Goal: Task Accomplishment & Management: Complete application form

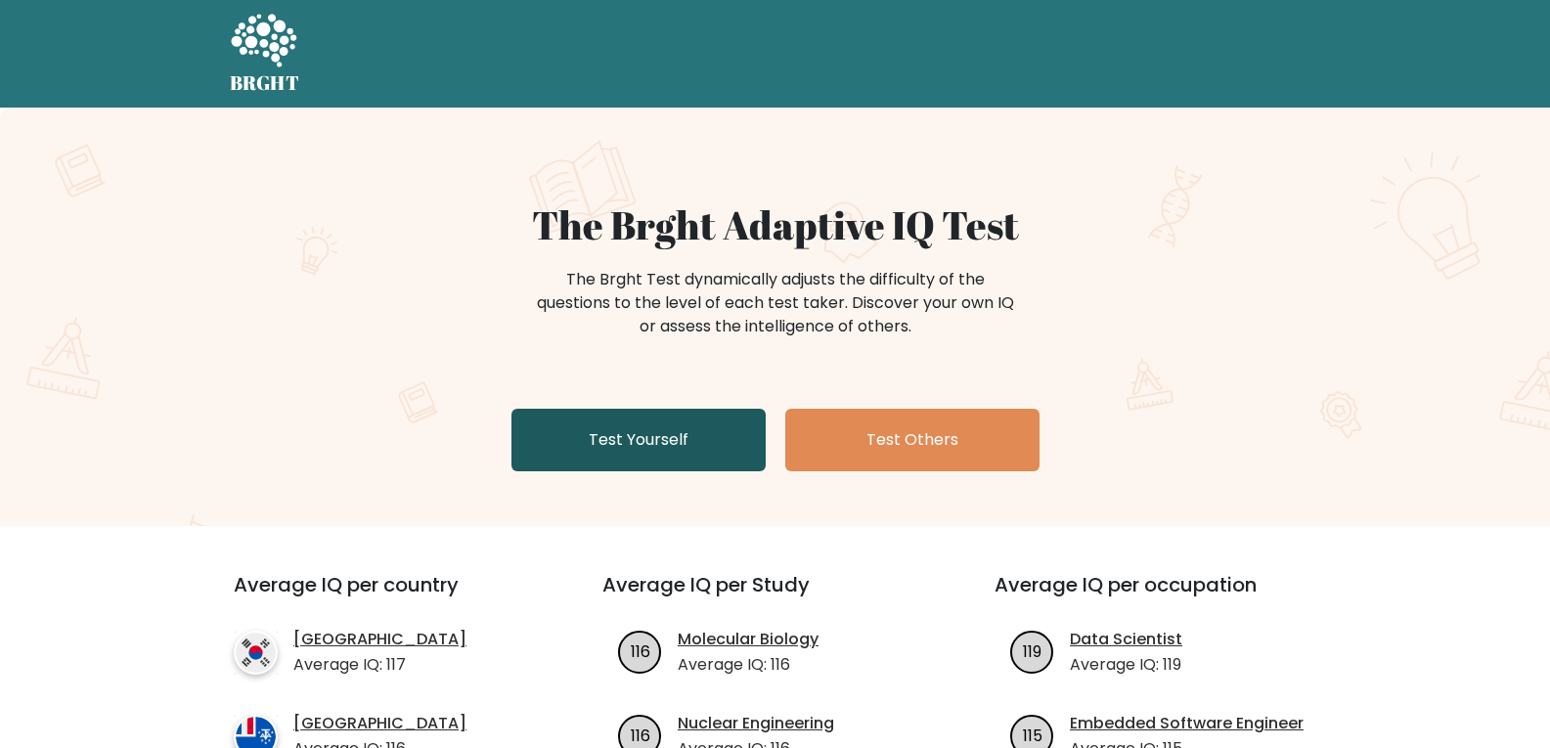
click at [588, 426] on link "Test Yourself" at bounding box center [638, 440] width 254 height 63
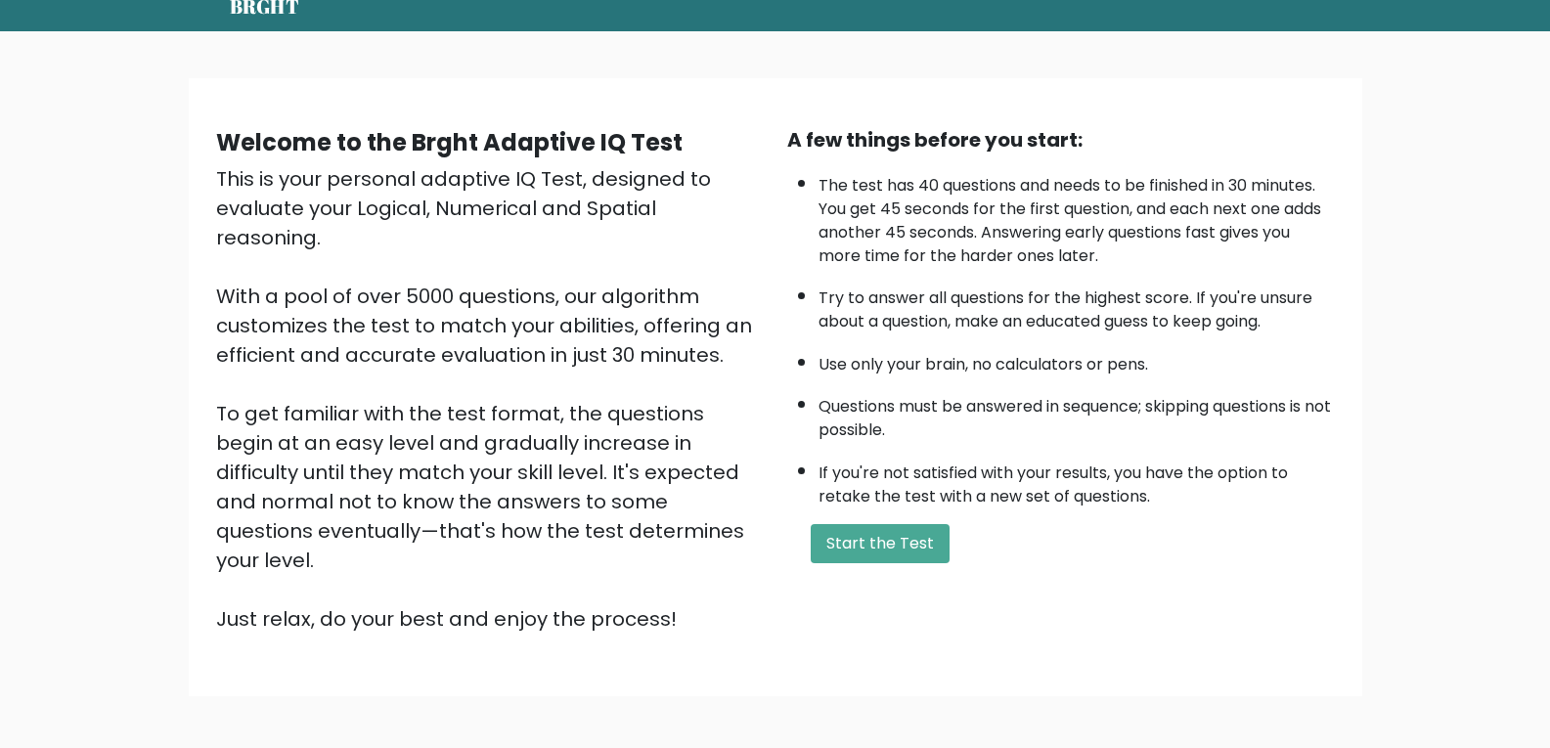
scroll to position [148, 0]
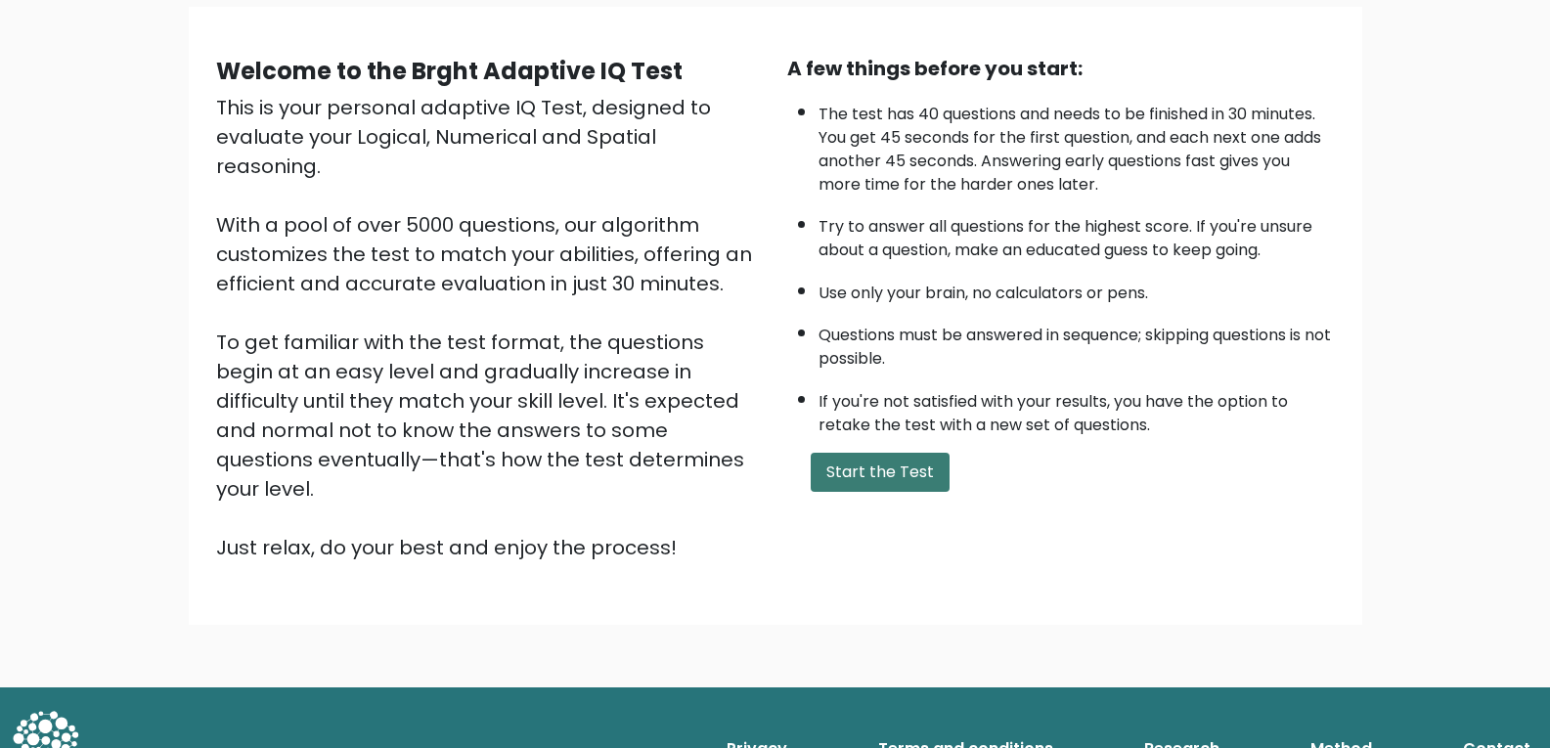
click at [840, 489] on button "Start the Test" at bounding box center [879, 472] width 139 height 39
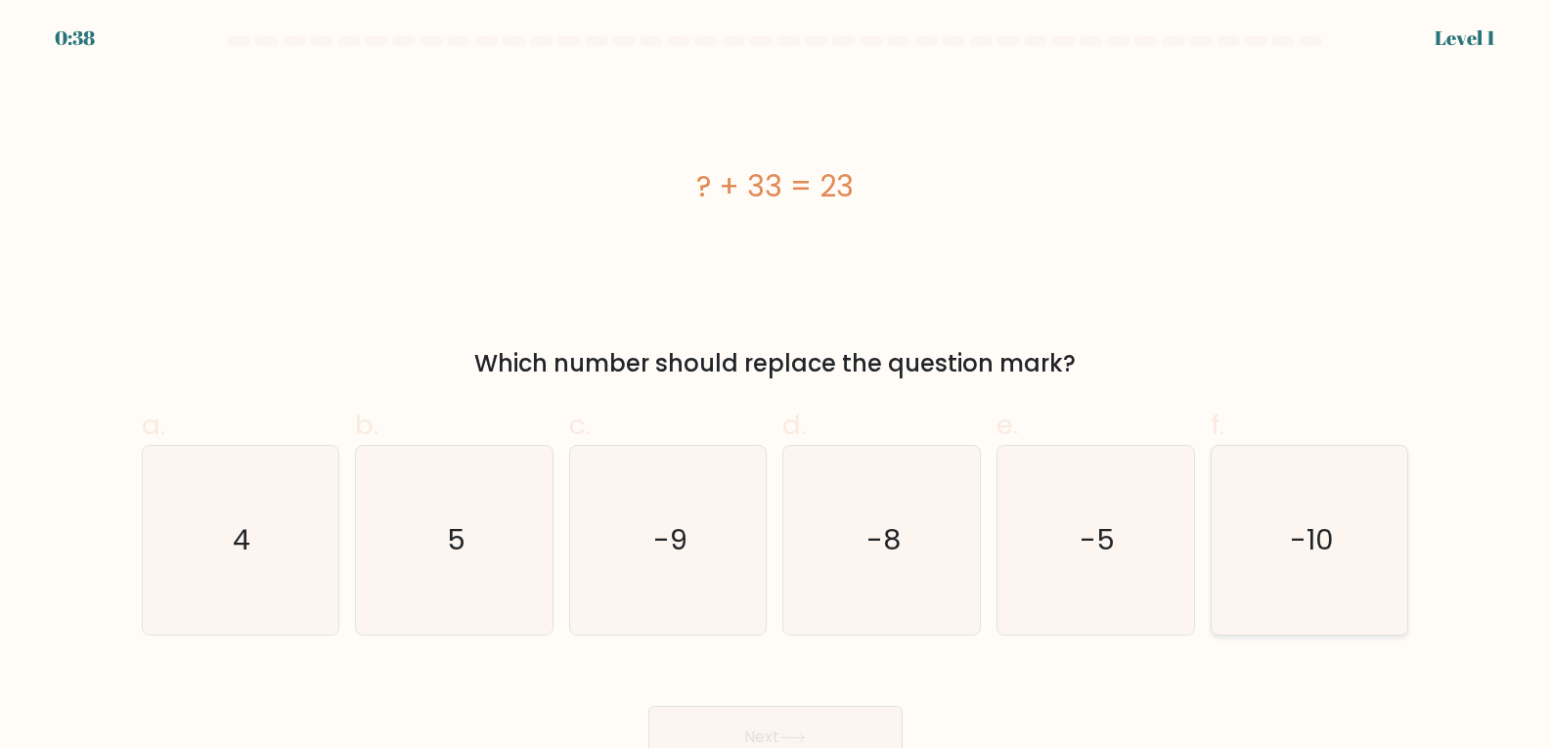
click at [1307, 522] on text "-10" at bounding box center [1312, 539] width 44 height 39
click at [776, 387] on input "f. -10" at bounding box center [775, 380] width 1 height 13
radio input "true"
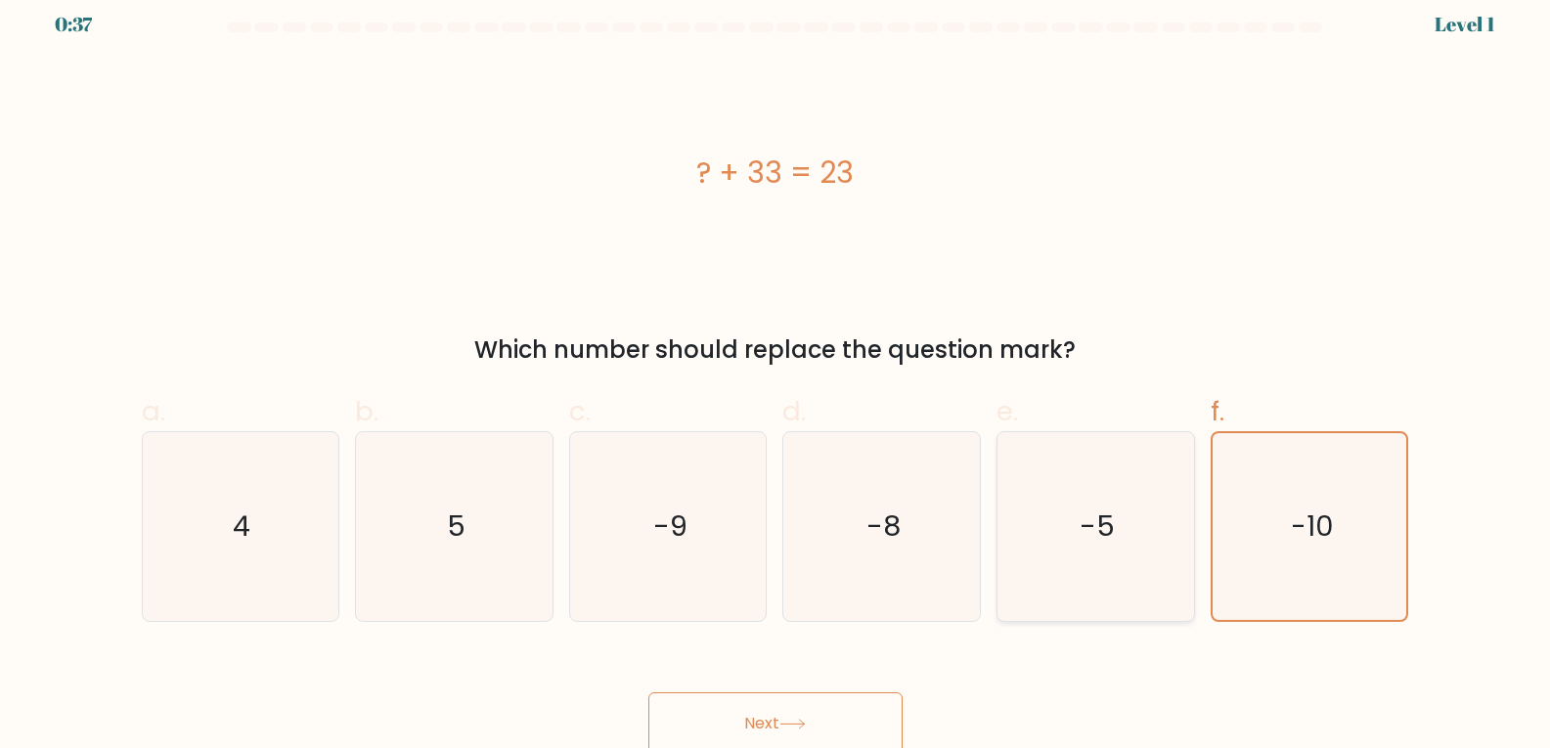
scroll to position [21, 0]
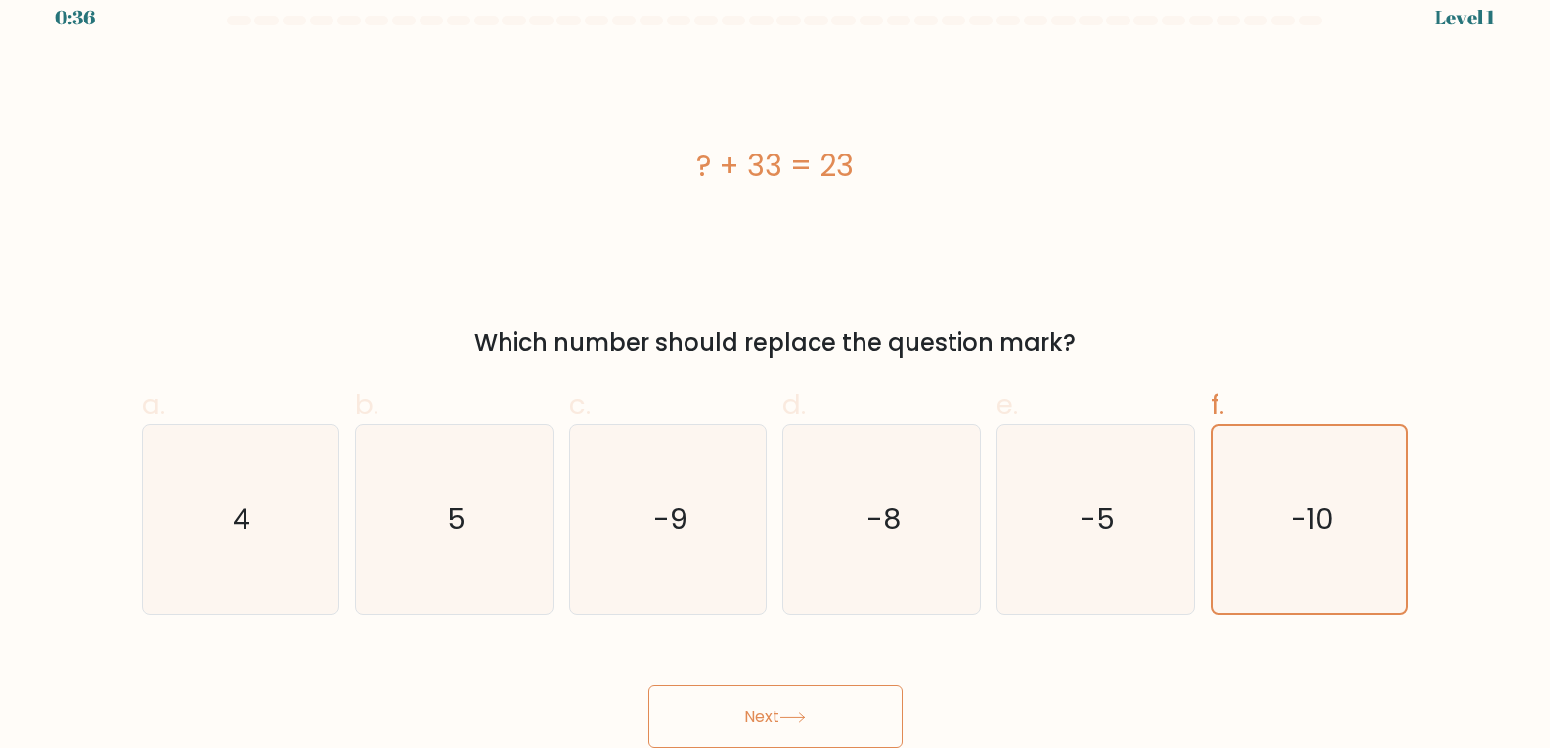
click at [860, 707] on button "Next" at bounding box center [775, 716] width 254 height 63
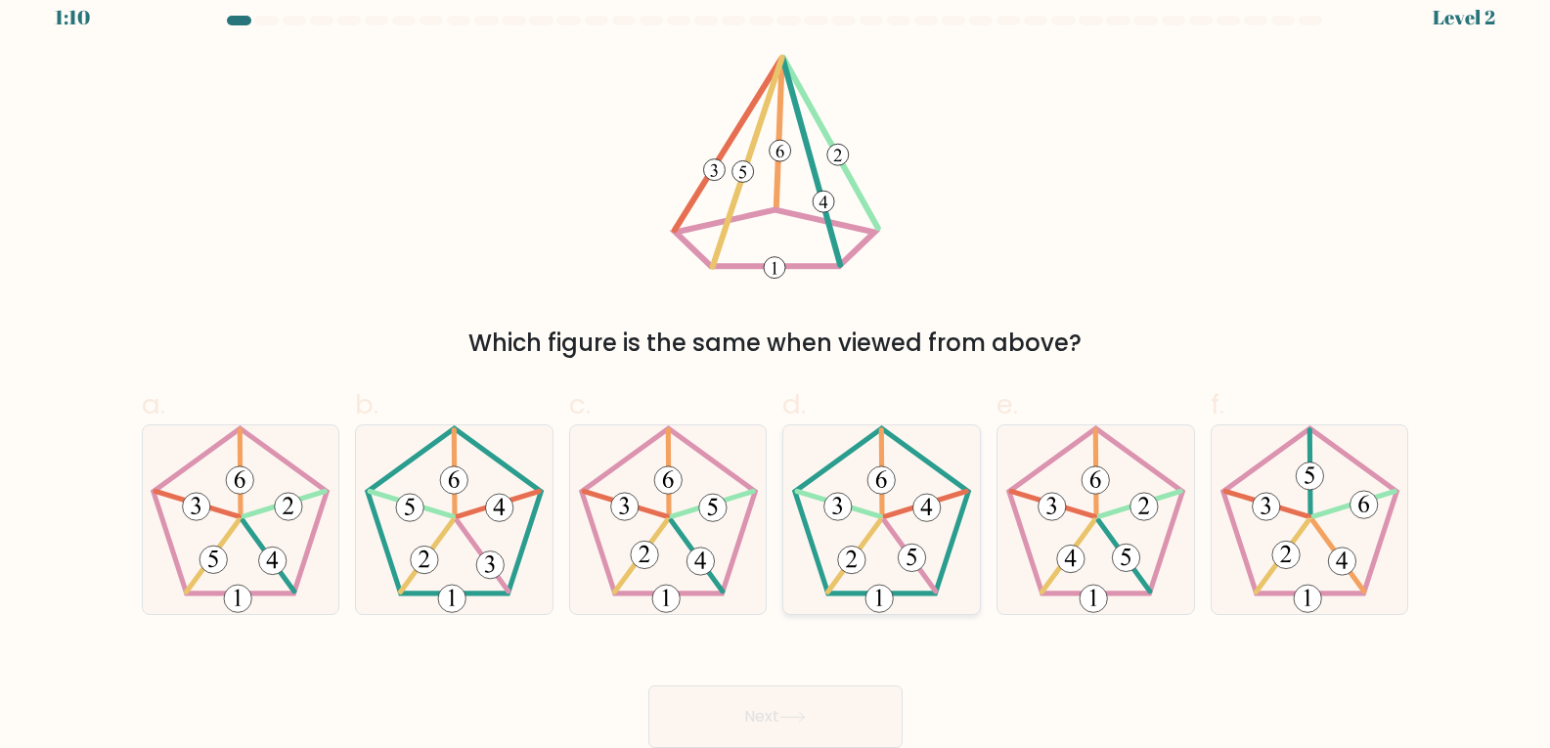
click at [926, 547] on icon at bounding box center [881, 519] width 189 height 189
click at [776, 367] on input "d." at bounding box center [775, 360] width 1 height 13
radio input "true"
click at [756, 715] on button "Next" at bounding box center [775, 716] width 254 height 63
click at [758, 707] on button "Next" at bounding box center [775, 716] width 254 height 63
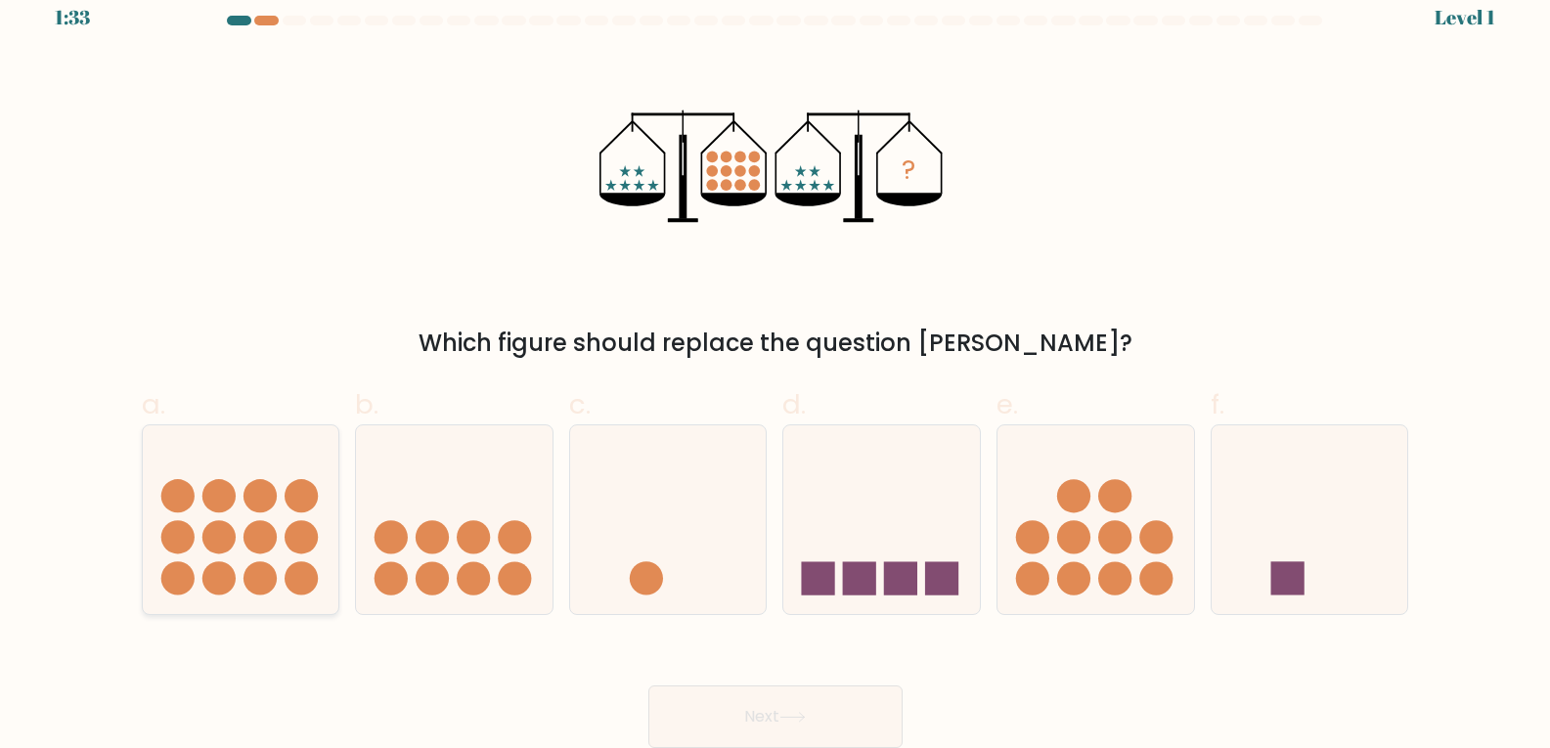
click at [284, 502] on icon at bounding box center [241, 519] width 197 height 162
click at [775, 367] on input "a." at bounding box center [775, 360] width 1 height 13
radio input "true"
click at [769, 676] on div "Next" at bounding box center [775, 692] width 1291 height 109
click at [764, 685] on button "Next" at bounding box center [775, 716] width 254 height 63
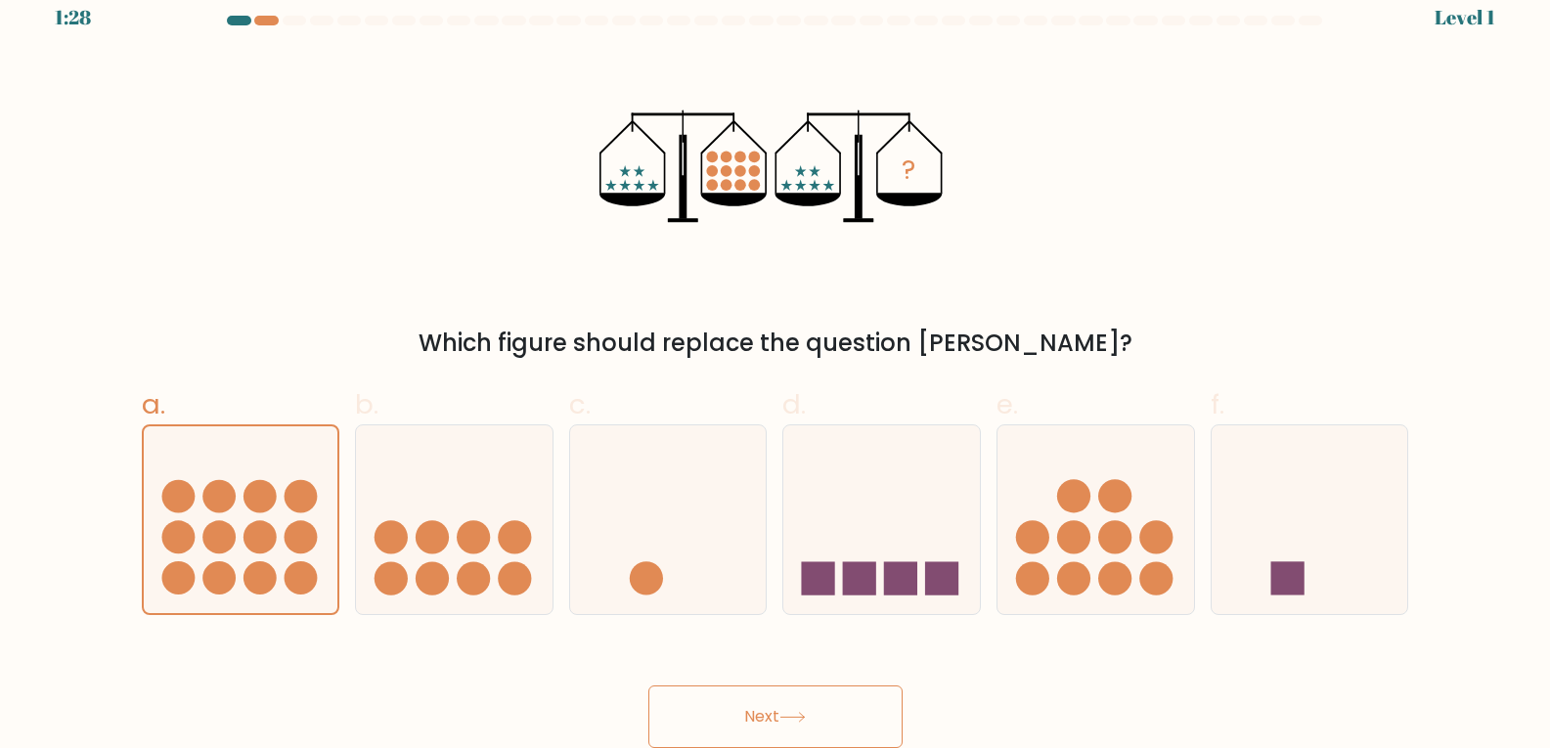
click at [746, 706] on button "Next" at bounding box center [775, 716] width 254 height 63
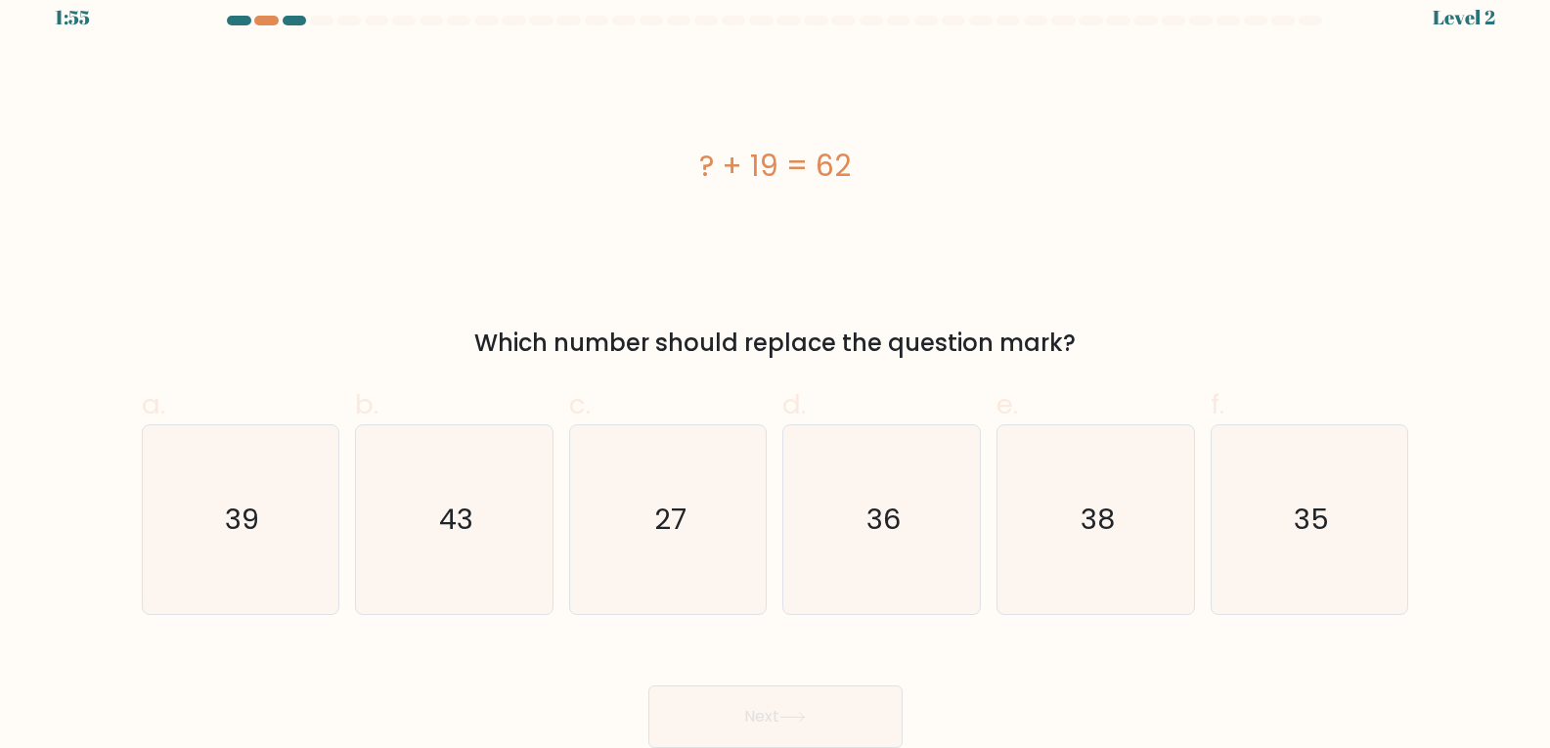
click at [621, 418] on label "c. 27" at bounding box center [668, 499] width 198 height 231
click at [775, 367] on input "c. 27" at bounding box center [775, 360] width 1 height 13
radio input "true"
click at [575, 449] on icon "27" at bounding box center [668, 519] width 187 height 187
click at [775, 367] on input "c. 27" at bounding box center [775, 360] width 1 height 13
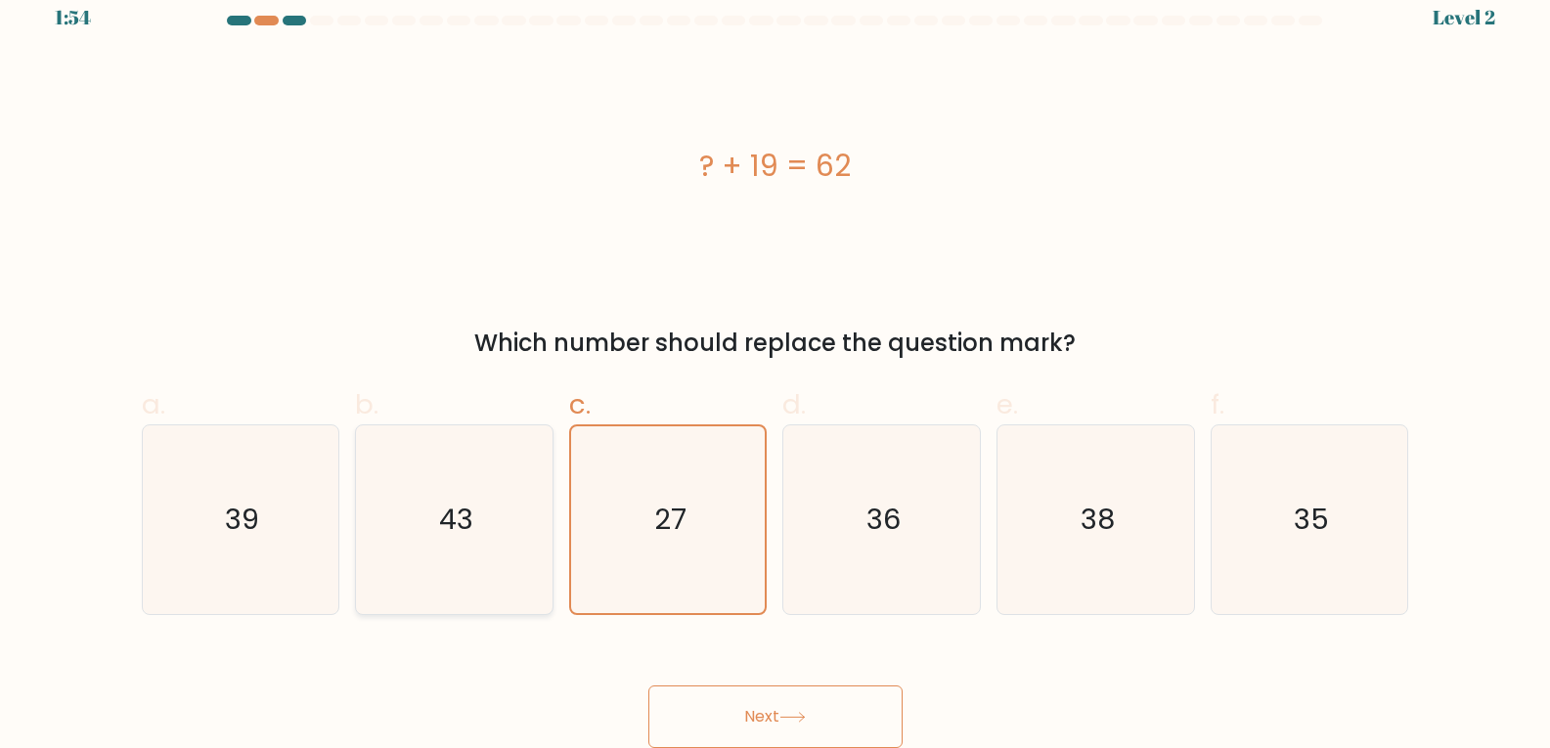
click at [512, 482] on icon "43" at bounding box center [454, 519] width 189 height 189
click at [775, 367] on input "b. 43" at bounding box center [775, 360] width 1 height 13
radio input "true"
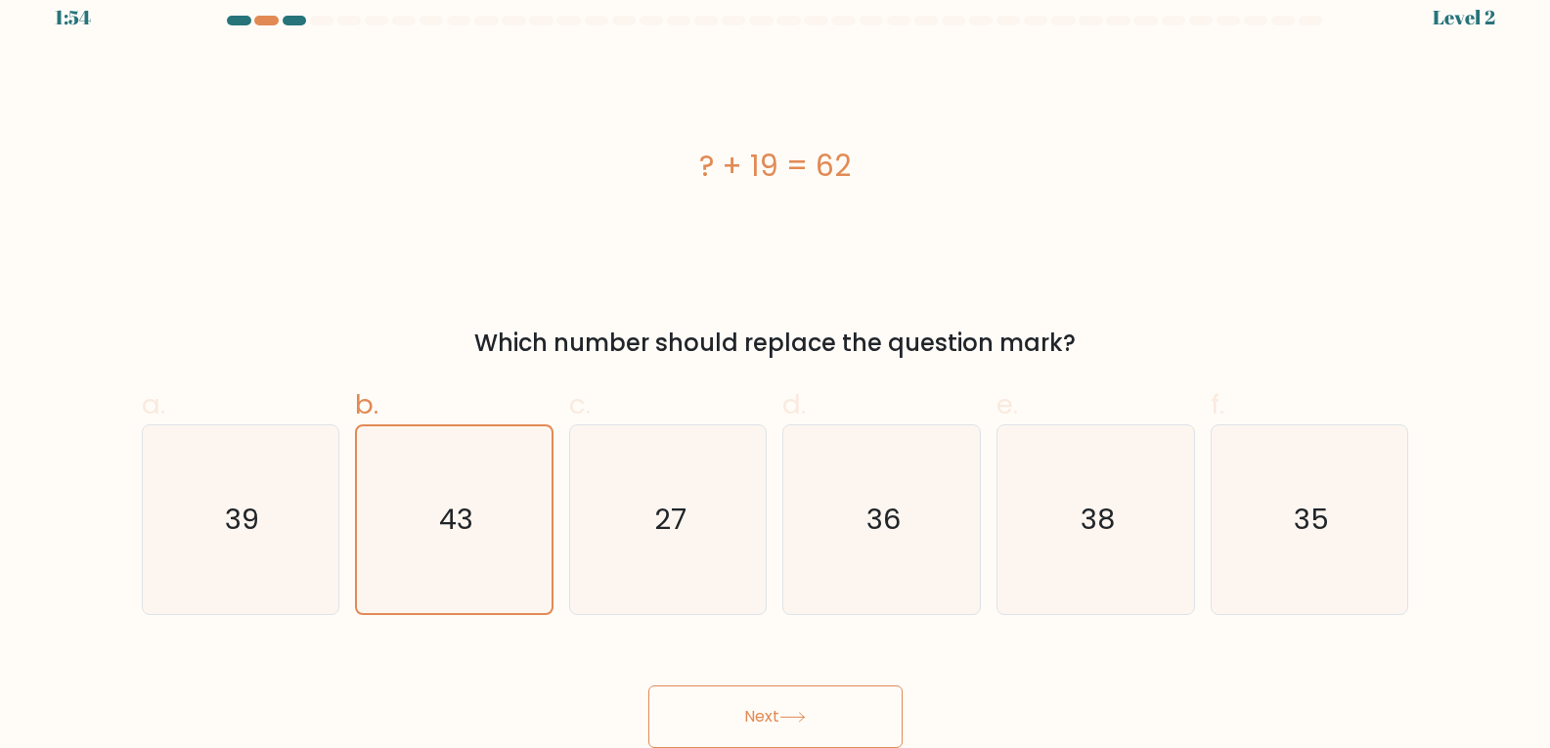
click at [853, 709] on button "Next" at bounding box center [775, 716] width 254 height 63
click at [744, 720] on button "Next" at bounding box center [775, 716] width 254 height 63
click at [731, 724] on button "Next" at bounding box center [775, 716] width 254 height 63
click at [479, 553] on icon "43" at bounding box center [454, 519] width 187 height 187
click at [775, 367] on input "b. 43" at bounding box center [775, 360] width 1 height 13
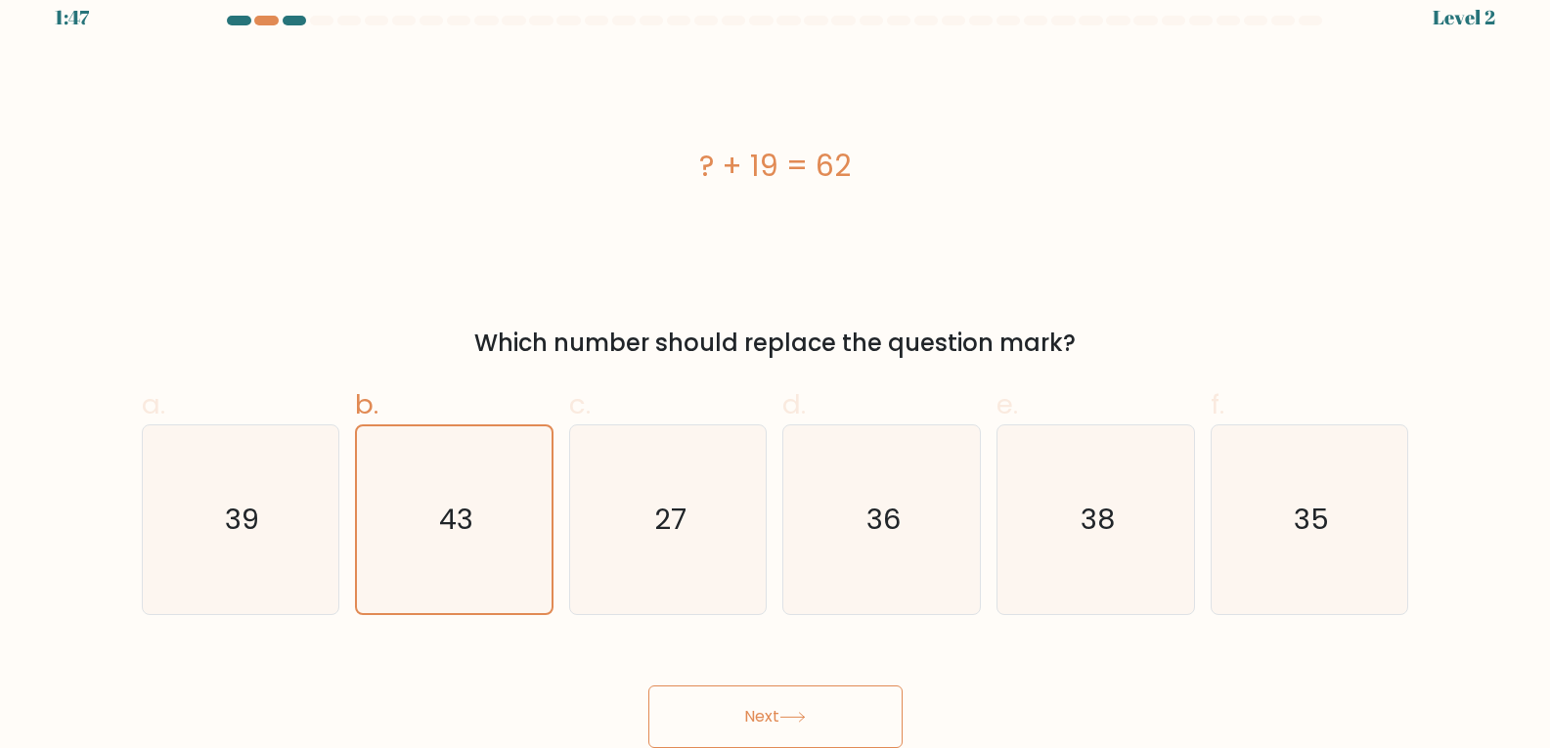
click at [678, 698] on button "Next" at bounding box center [775, 716] width 254 height 63
click at [682, 698] on button "Next" at bounding box center [775, 716] width 254 height 63
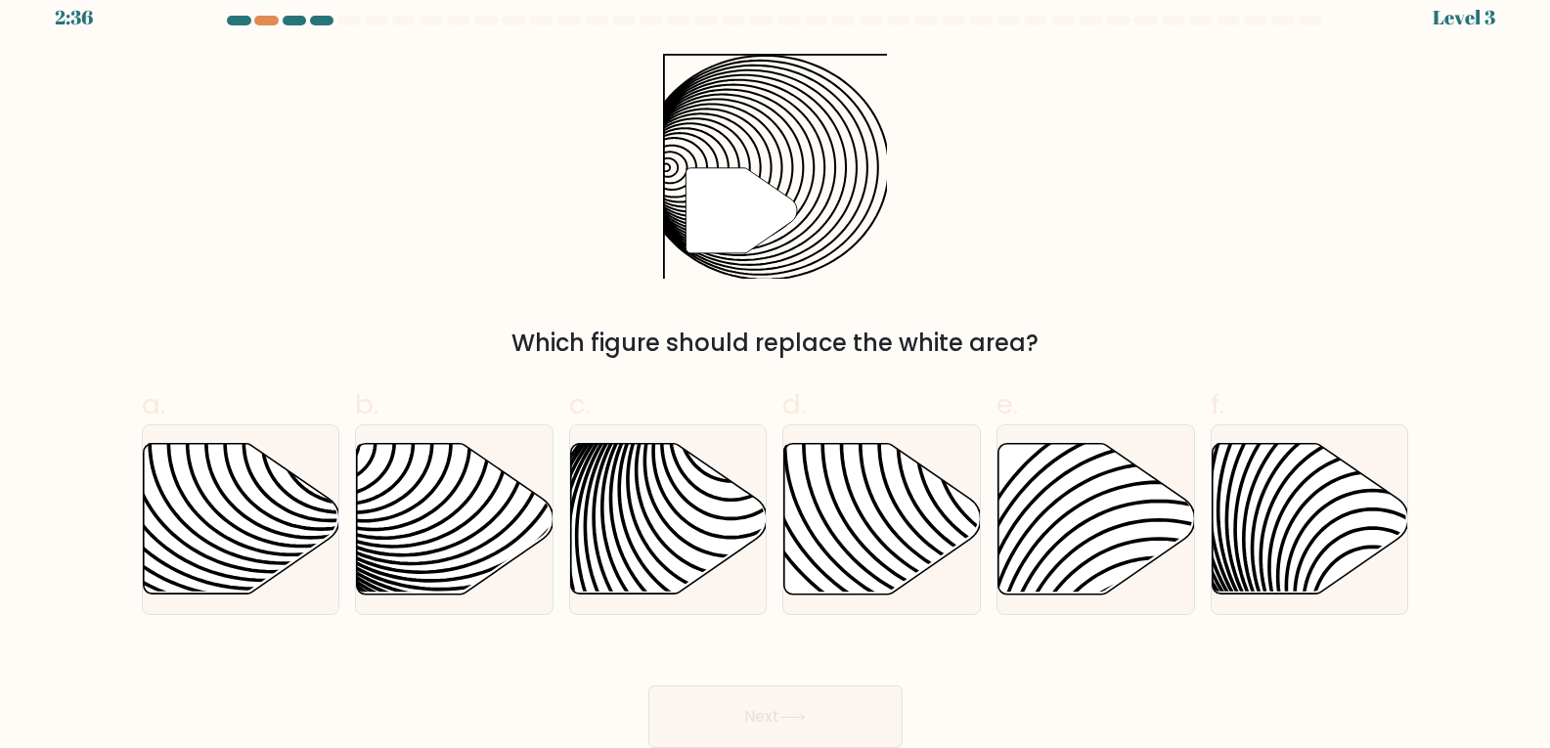
click at [736, 237] on icon at bounding box center [740, 210] width 111 height 85
click at [504, 508] on icon at bounding box center [518, 443] width 396 height 396
click at [775, 367] on input "b." at bounding box center [775, 360] width 1 height 13
radio input "true"
click at [784, 690] on button "Next" at bounding box center [775, 716] width 254 height 63
